Goal: Navigation & Orientation: Go to known website

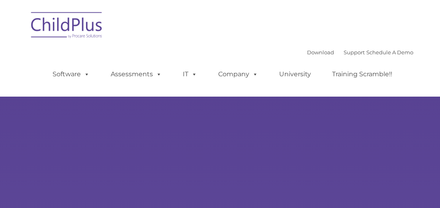
type input ""
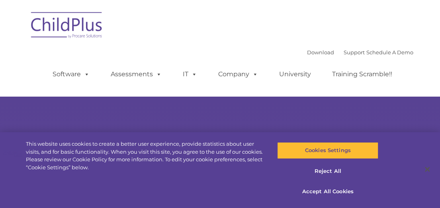
select select "MEDIUM"
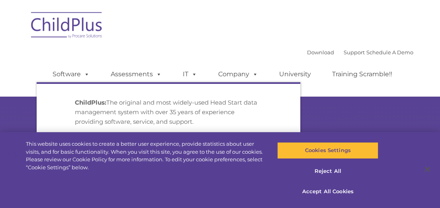
click at [82, 29] on img at bounding box center [67, 26] width 80 height 40
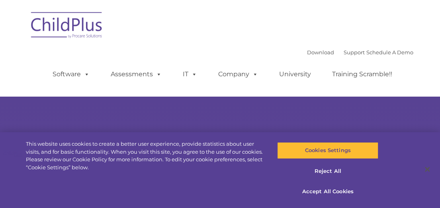
click at [66, 19] on img at bounding box center [67, 26] width 80 height 40
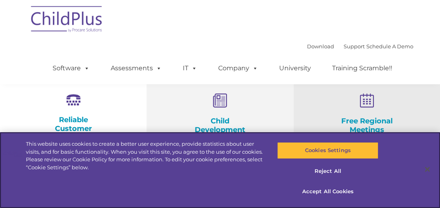
scroll to position [348, 0]
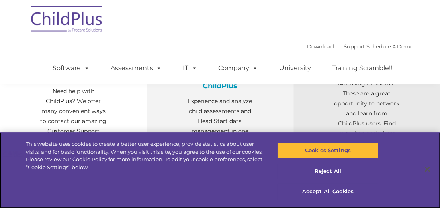
select select "MEDIUM"
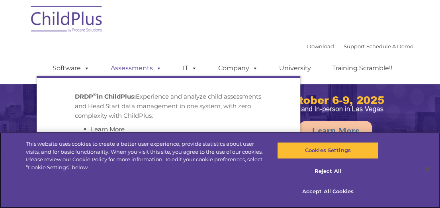
scroll to position [0, 0]
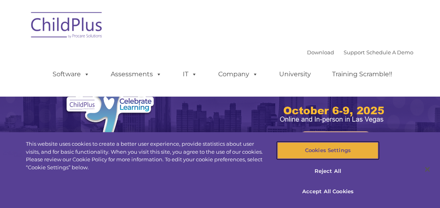
click at [313, 148] on button "Cookies Settings" at bounding box center [327, 150] width 101 height 17
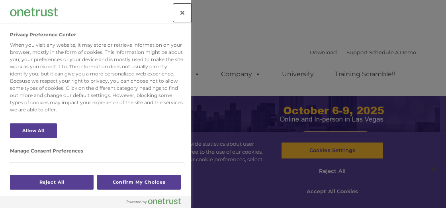
click at [179, 14] on button "Close" at bounding box center [183, 13] width 18 height 18
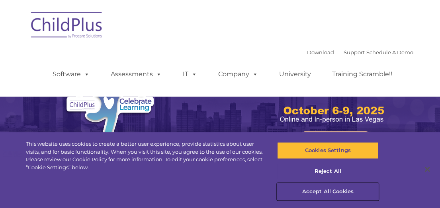
click at [328, 189] on button "Accept All Cookies" at bounding box center [327, 191] width 101 height 17
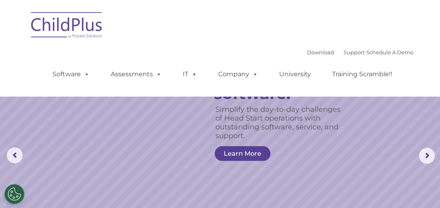
click at [66, 28] on img at bounding box center [67, 26] width 80 height 40
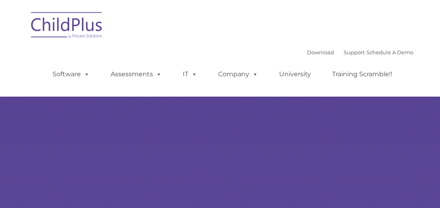
type input ""
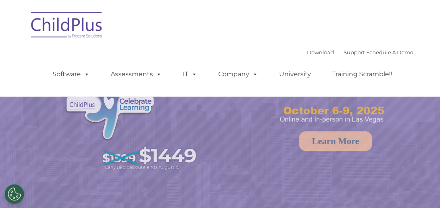
select select "MEDIUM"
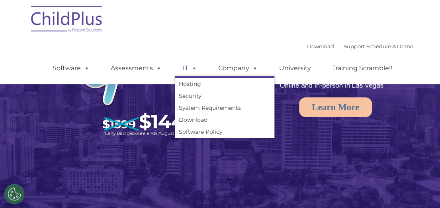
scroll to position [35, 0]
